Goal: Information Seeking & Learning: Learn about a topic

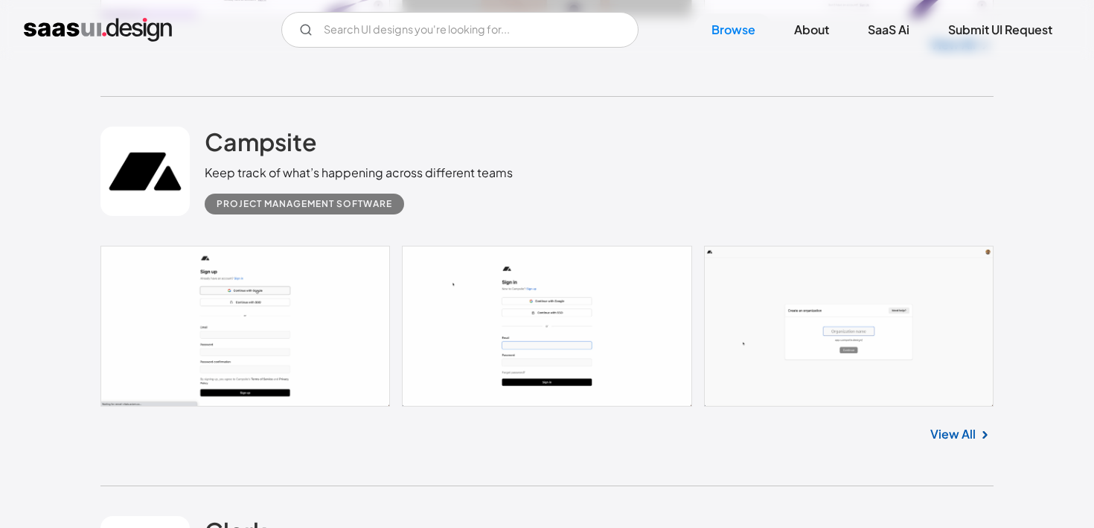
scroll to position [2337, 0]
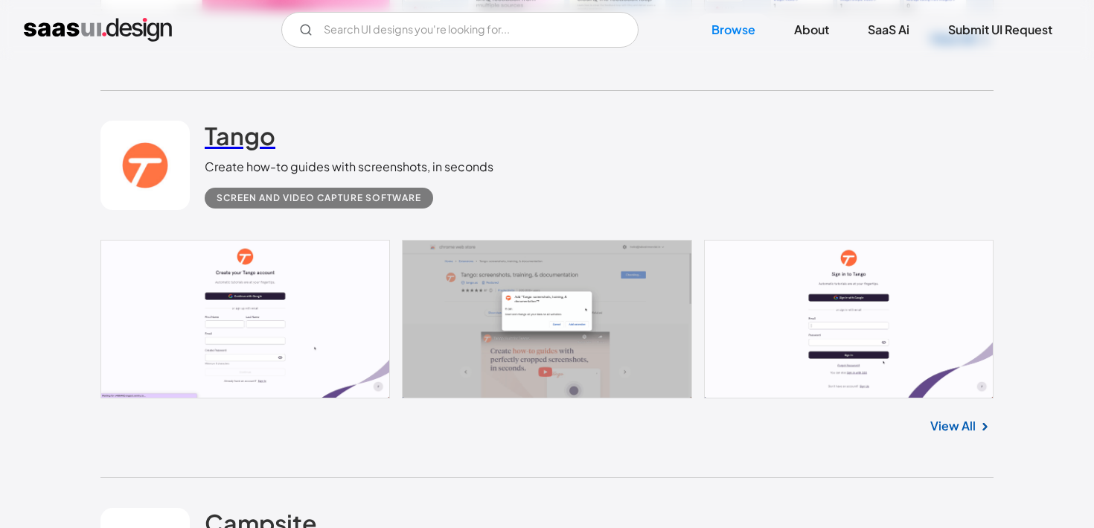
click at [249, 137] on h2 "Tango" at bounding box center [240, 136] width 71 height 30
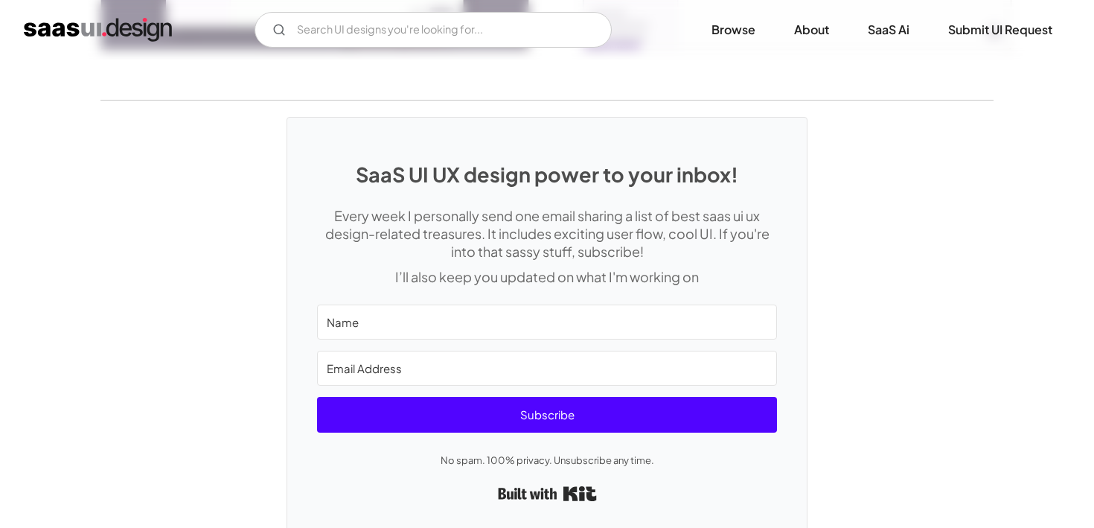
scroll to position [3520, 0]
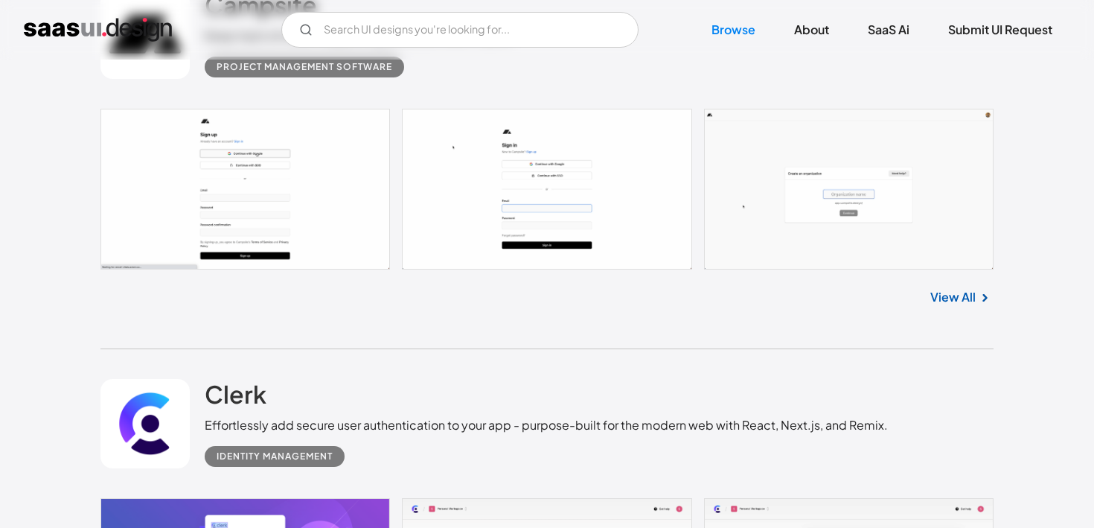
scroll to position [2854, 0]
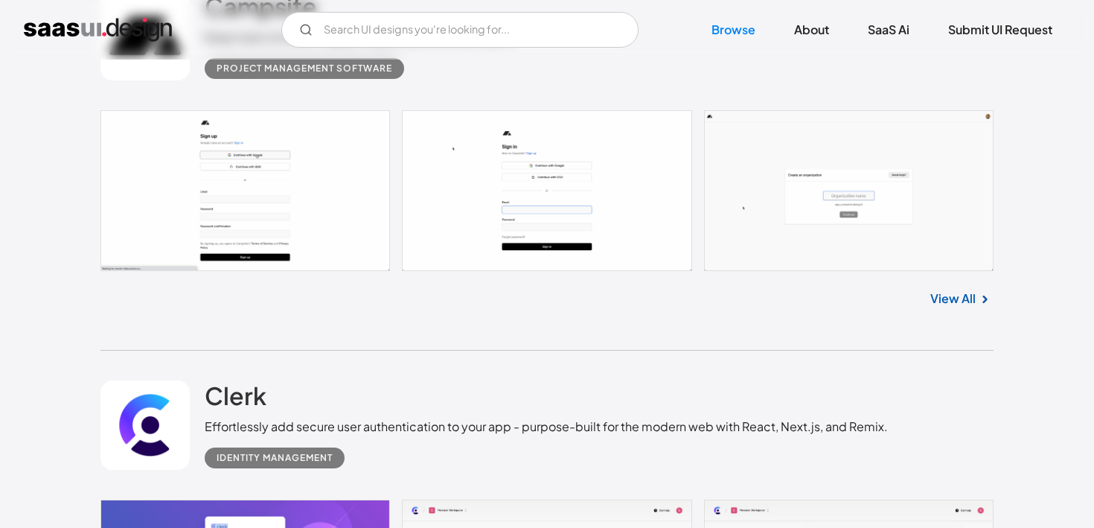
click at [249, 417] on div "Effortlessly add secure user authentication to your app - purpose-built for the…" at bounding box center [546, 426] width 683 height 18
click at [243, 380] on h2 "Clerk" at bounding box center [236, 395] width 62 height 30
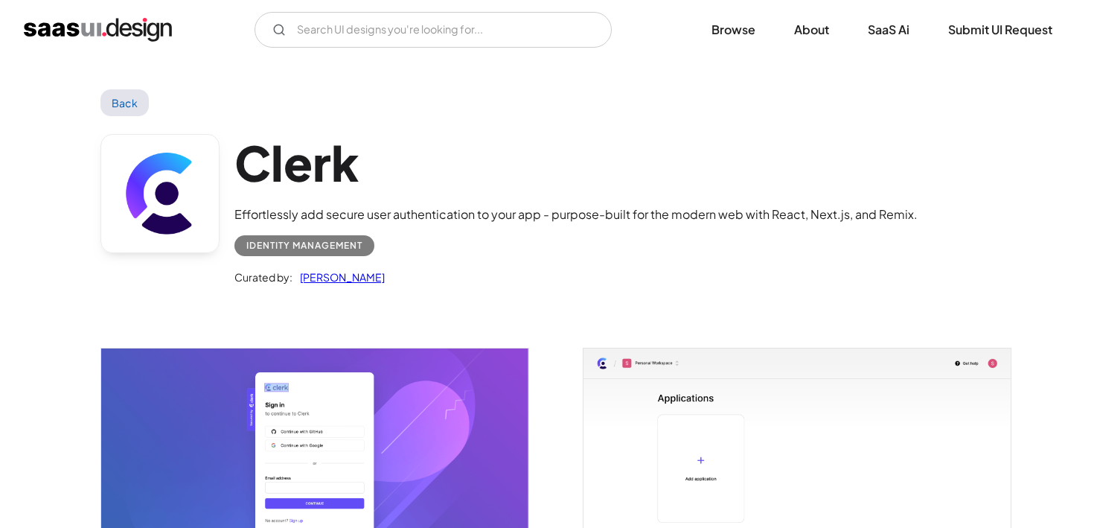
click at [58, 21] on img "home" at bounding box center [98, 30] width 148 height 24
